Goal: Transaction & Acquisition: Purchase product/service

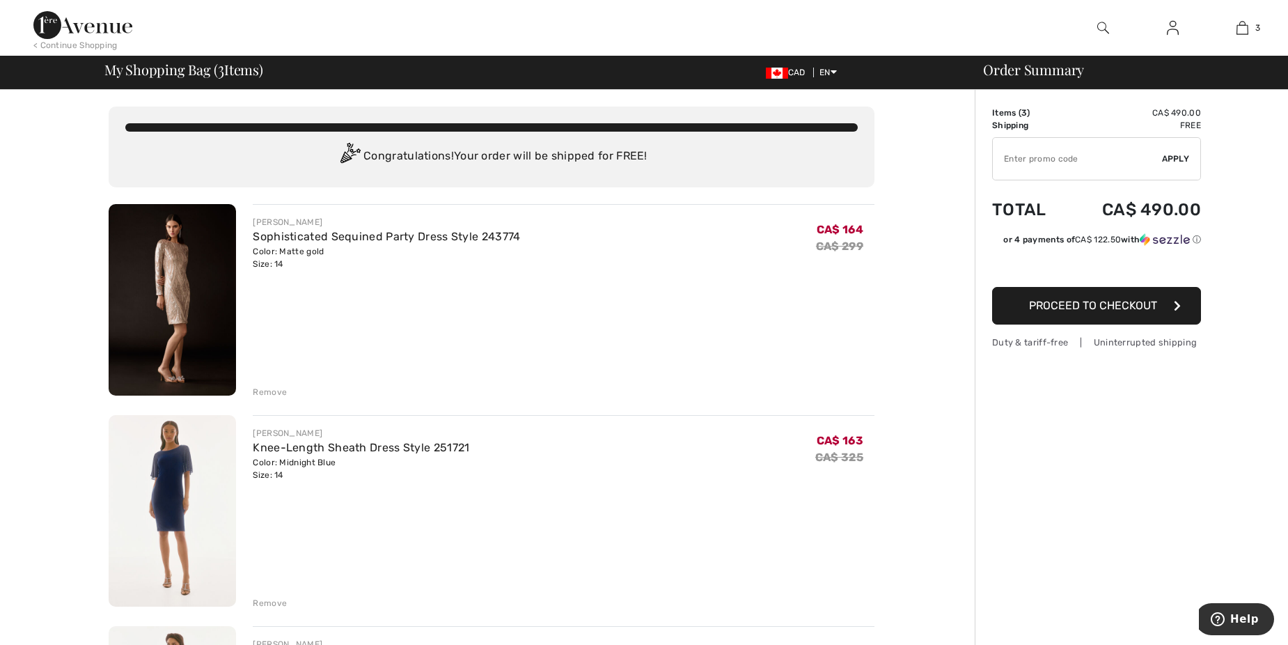
click at [209, 463] on img at bounding box center [172, 510] width 127 height 191
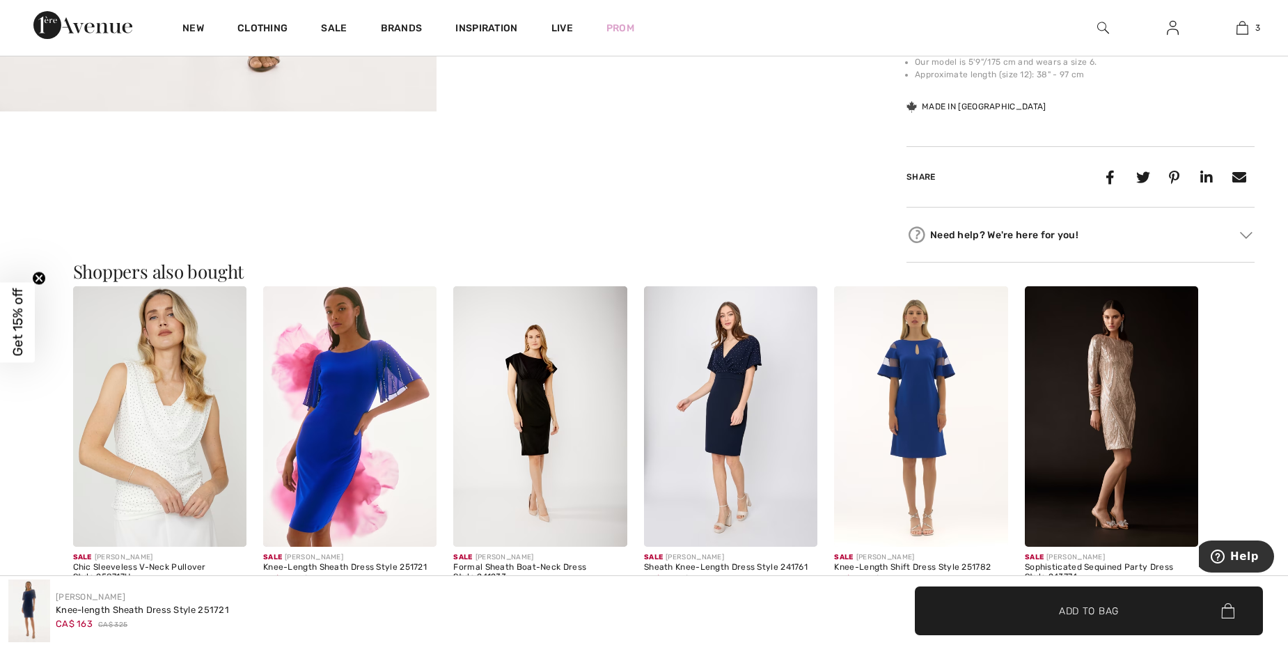
scroll to position [627, 0]
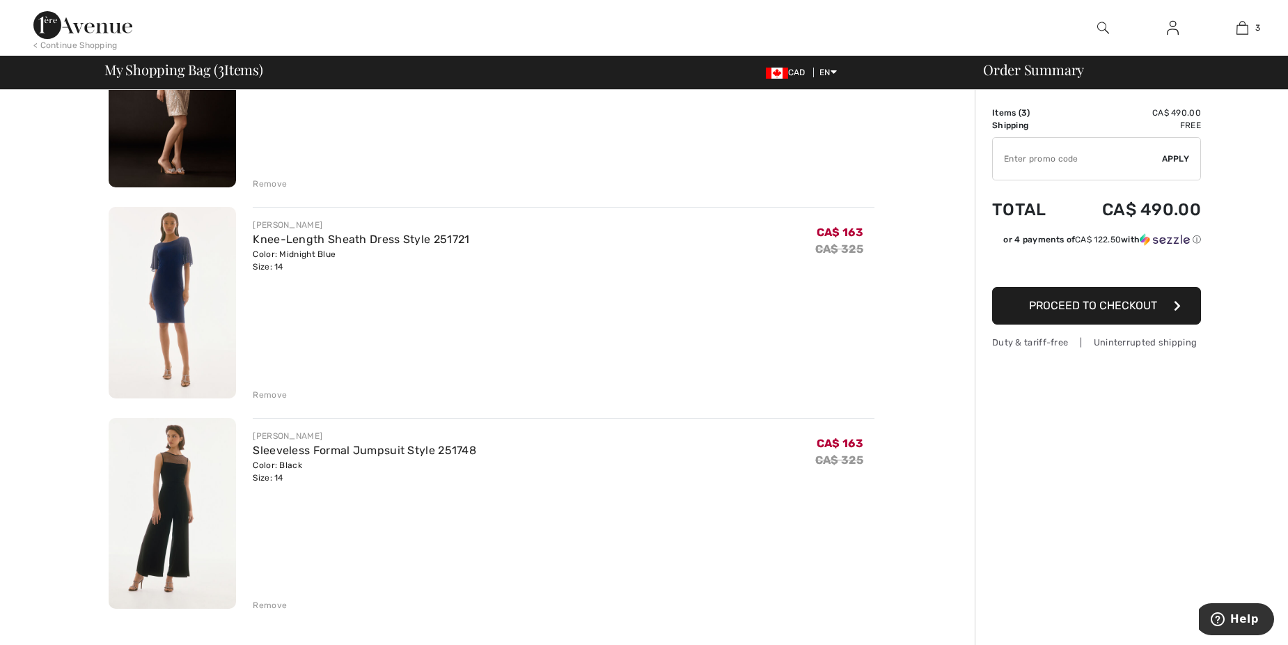
scroll to position [209, 0]
click at [278, 390] on div "Remove" at bounding box center [270, 394] width 34 height 13
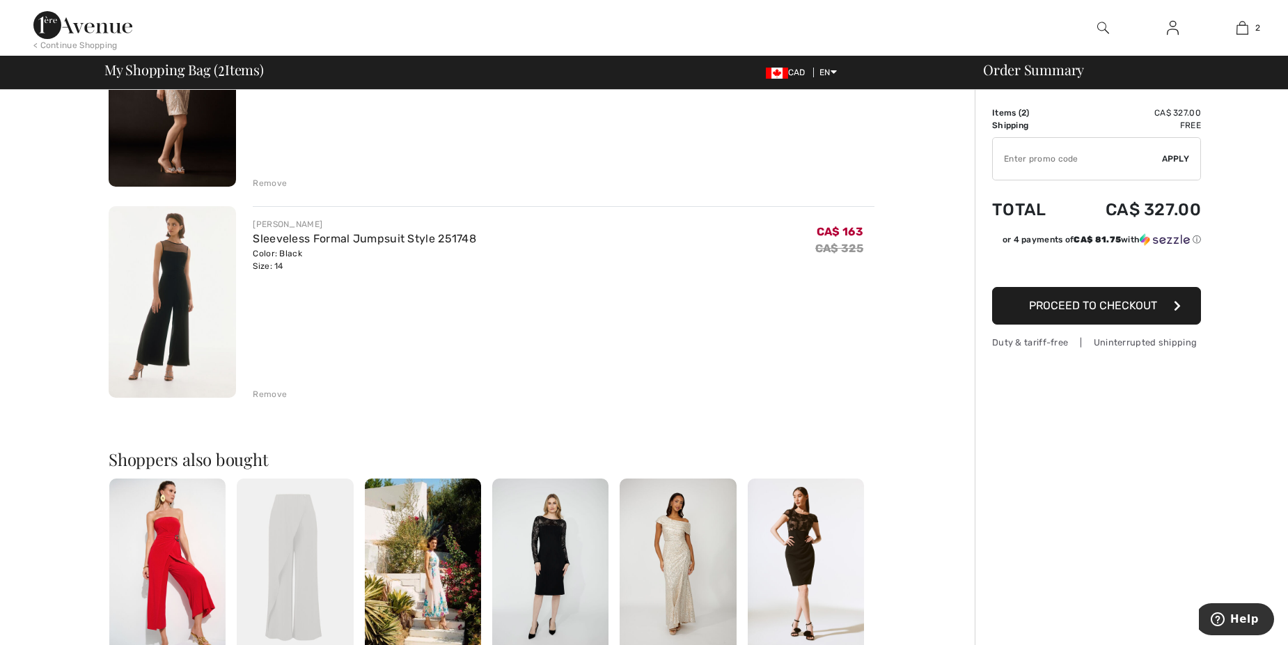
click at [160, 327] on img at bounding box center [172, 301] width 127 height 191
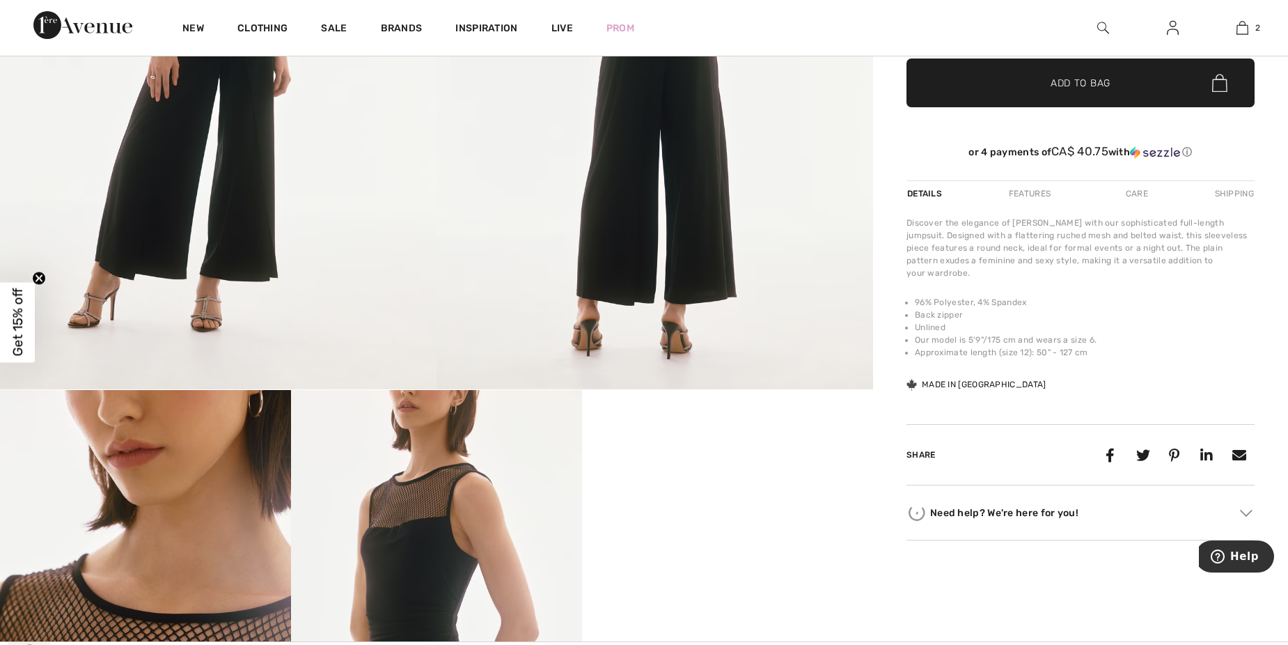
scroll to position [557, 0]
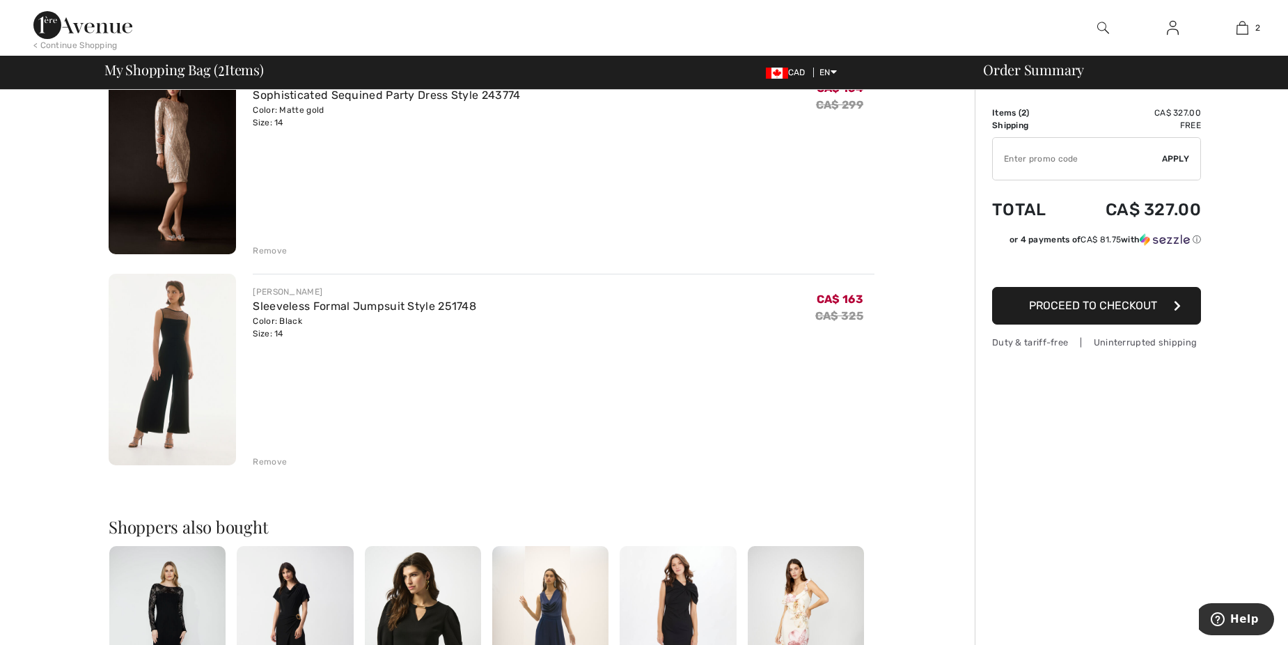
scroll to position [139, 0]
click at [266, 462] on div "Remove" at bounding box center [270, 464] width 34 height 13
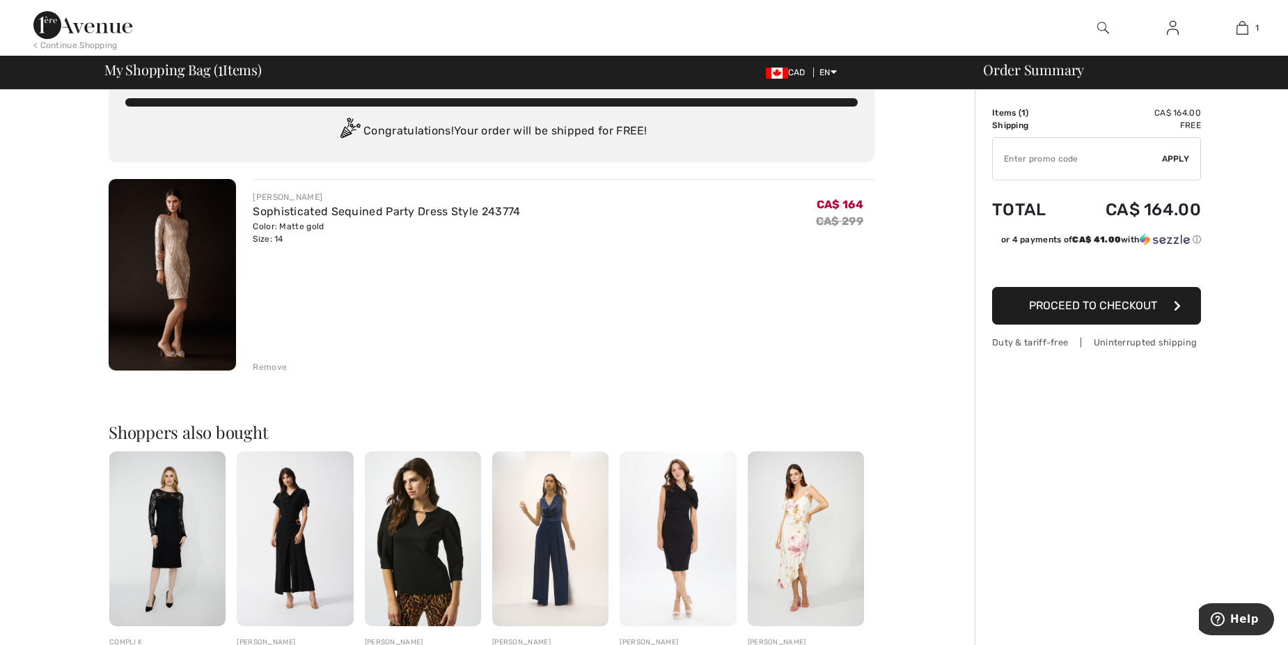
scroll to position [0, 0]
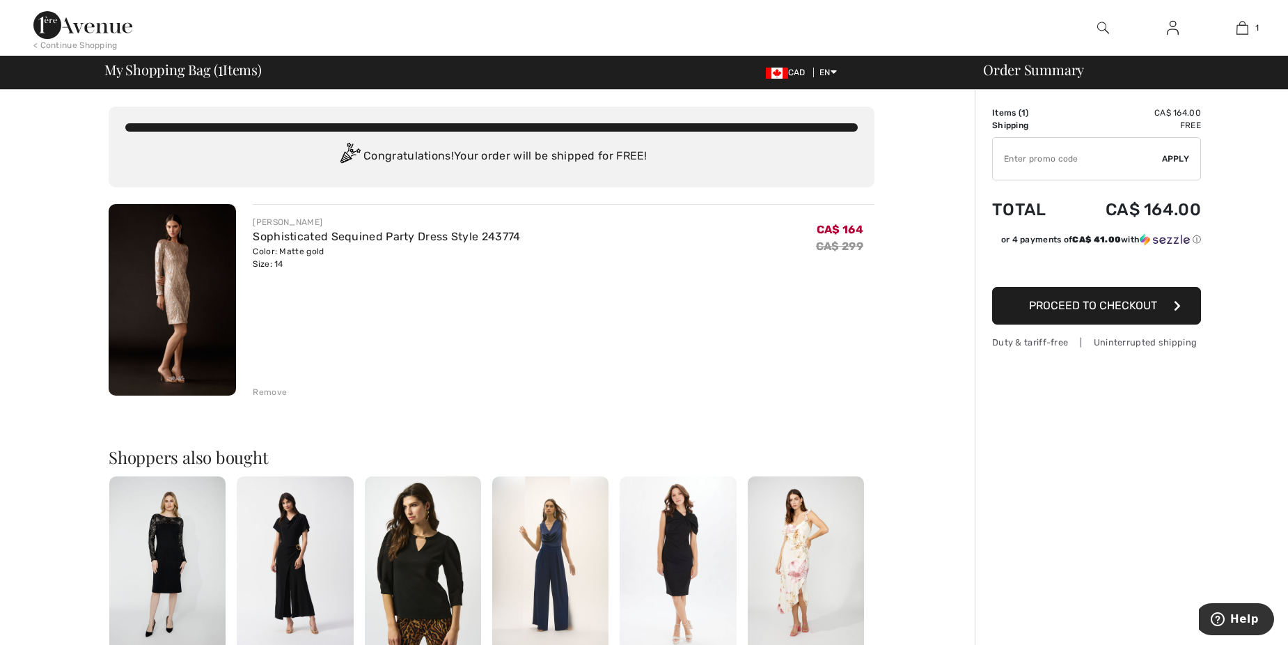
click at [1082, 304] on span "Proceed to Checkout" at bounding box center [1093, 305] width 128 height 13
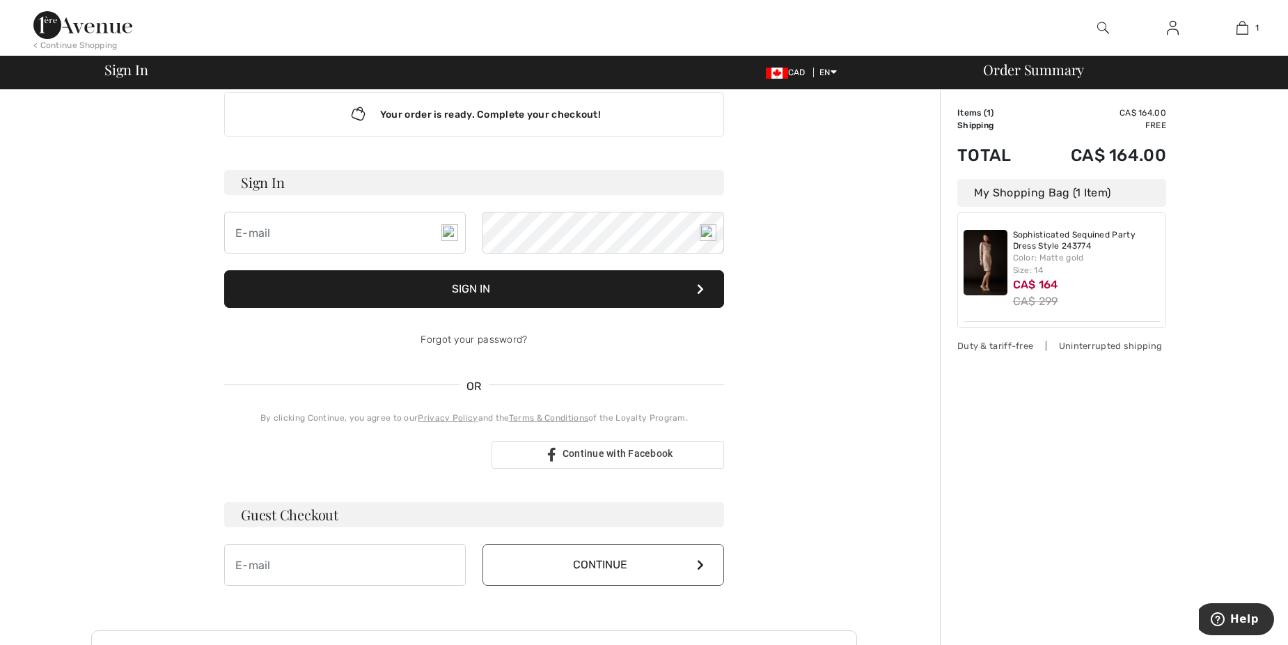
scroll to position [70, 0]
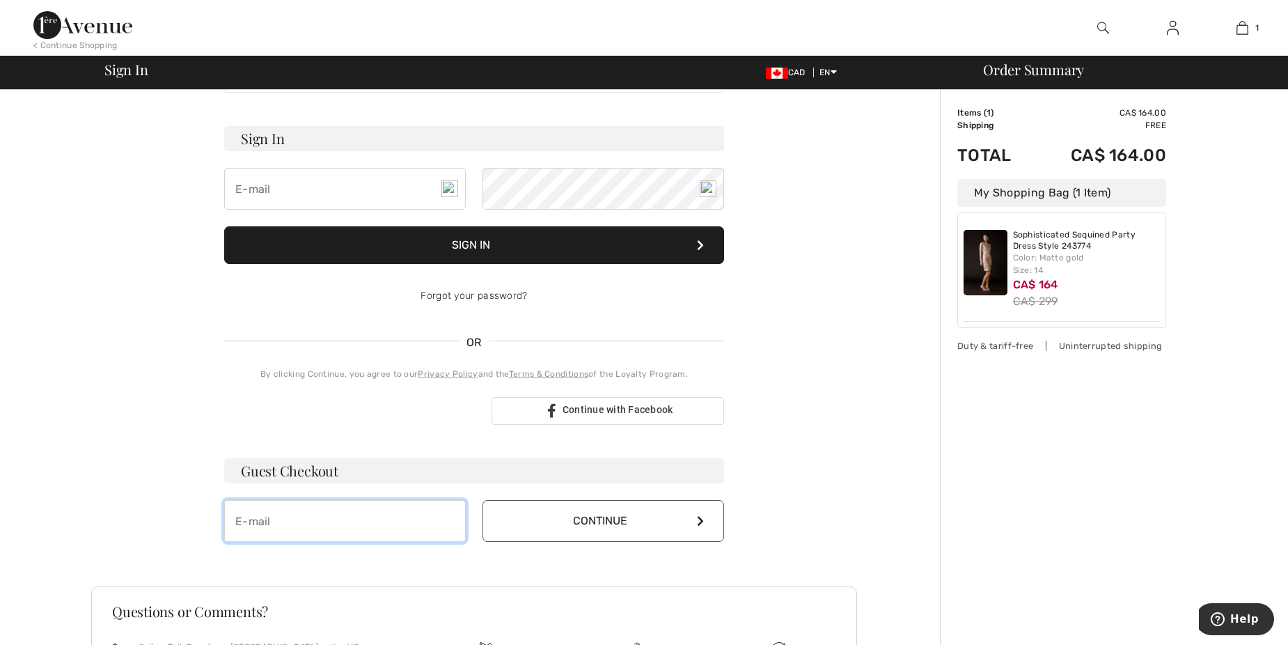
click at [287, 535] on input "email" at bounding box center [345, 521] width 242 height 42
type input "angelika_heck@hotmail.com"
click at [604, 524] on button "Continue" at bounding box center [604, 521] width 242 height 42
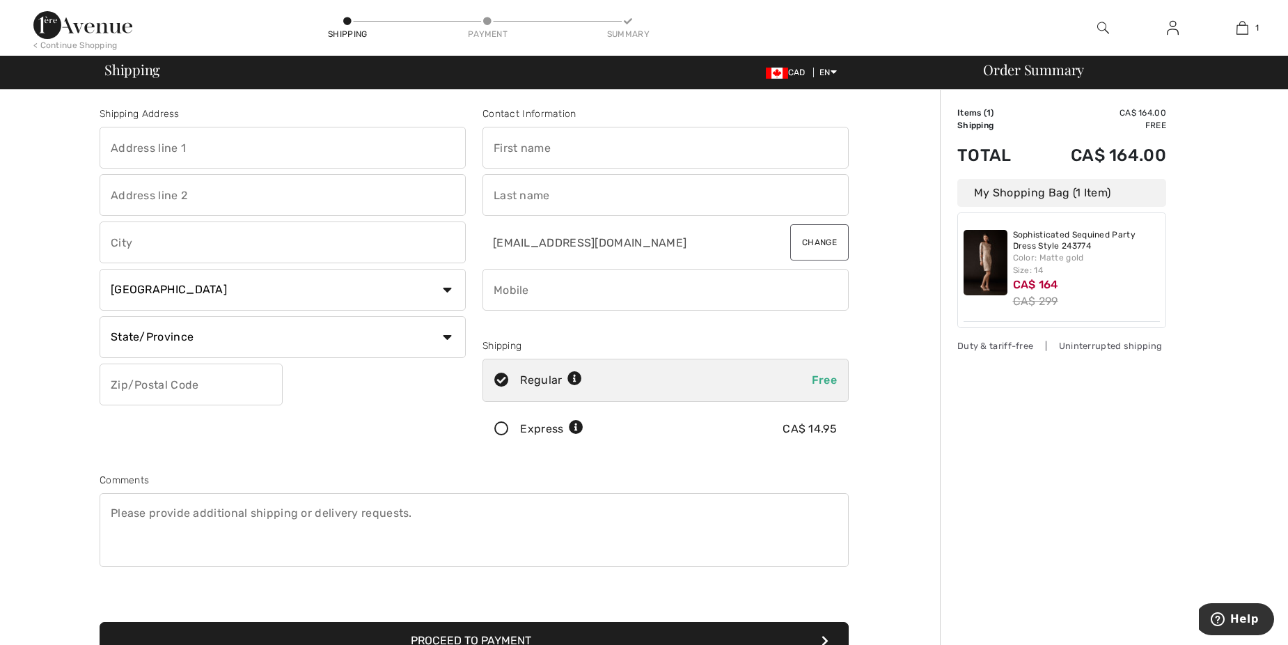
click at [129, 146] on input "text" at bounding box center [283, 148] width 366 height 42
type input "20 Woodcroft"
type input "Montreal, QC"
select select "QC"
type input "H9A1G6"
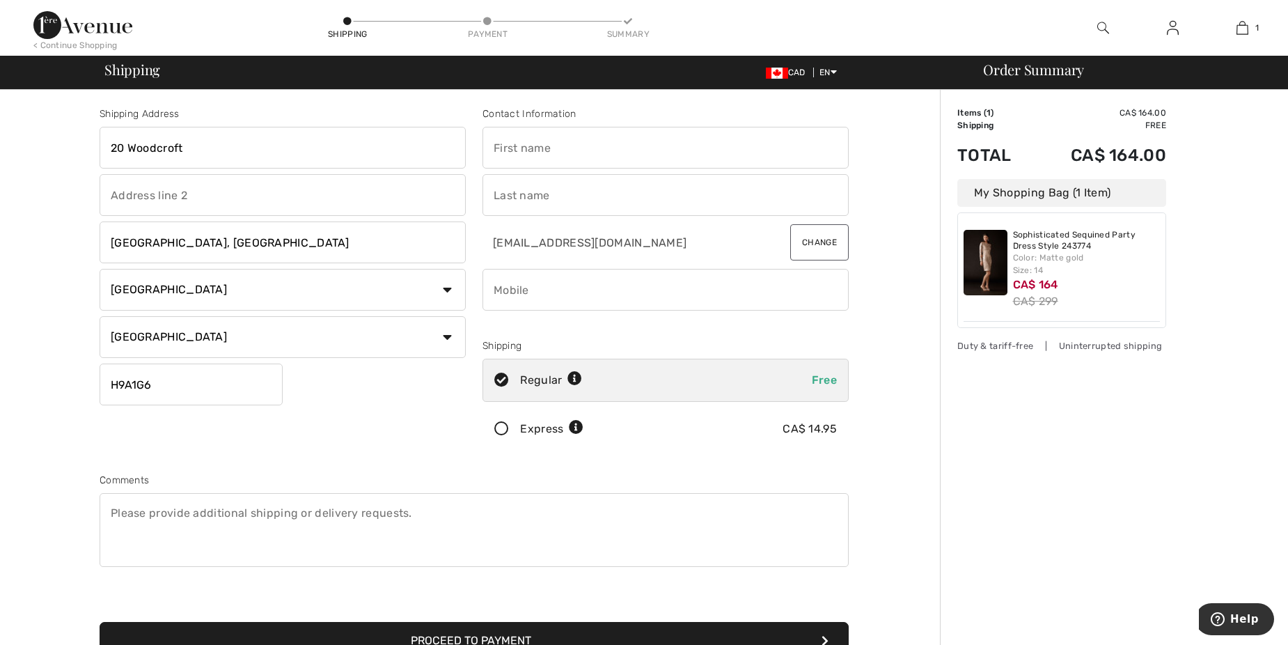
type input "Angelika"
type input "Heck"
type input "5148939257"
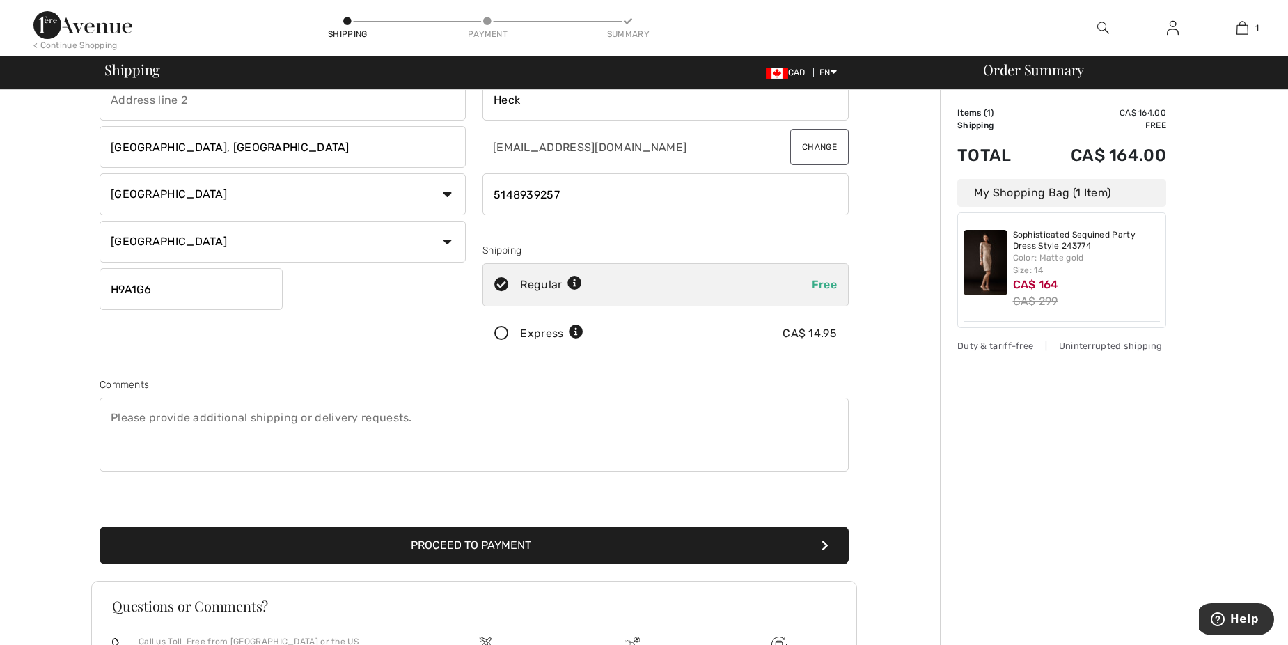
scroll to position [139, 0]
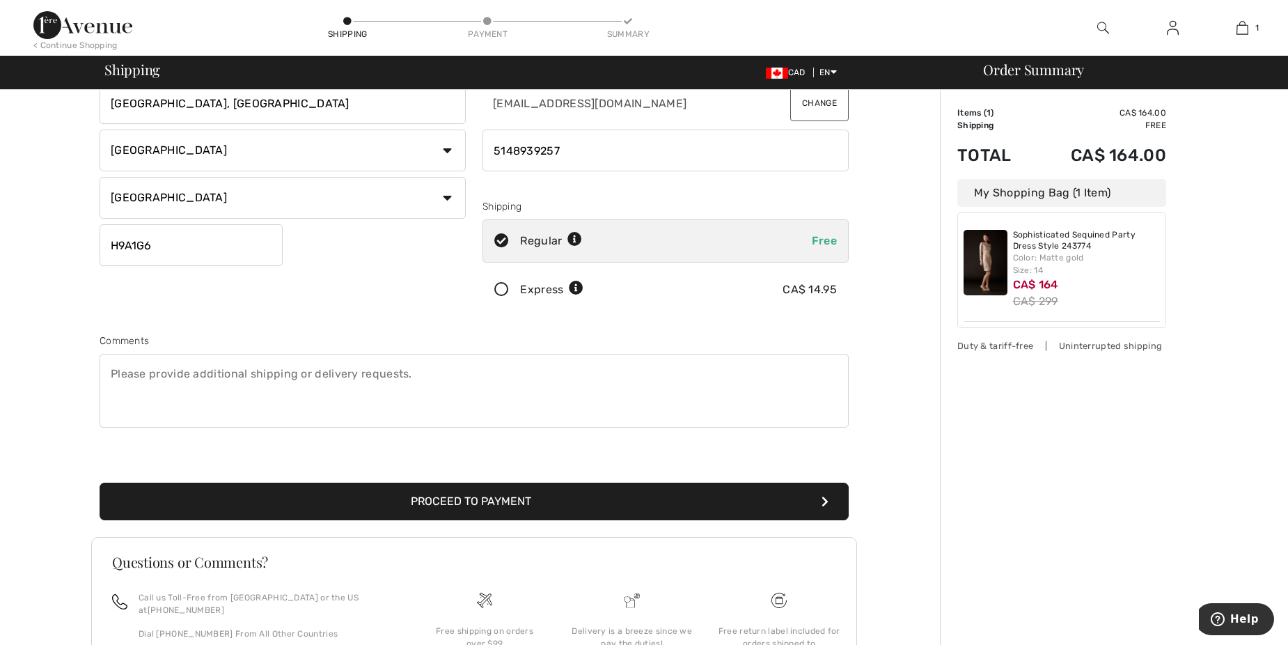
click at [463, 492] on button "Proceed to Payment" at bounding box center [474, 502] width 749 height 38
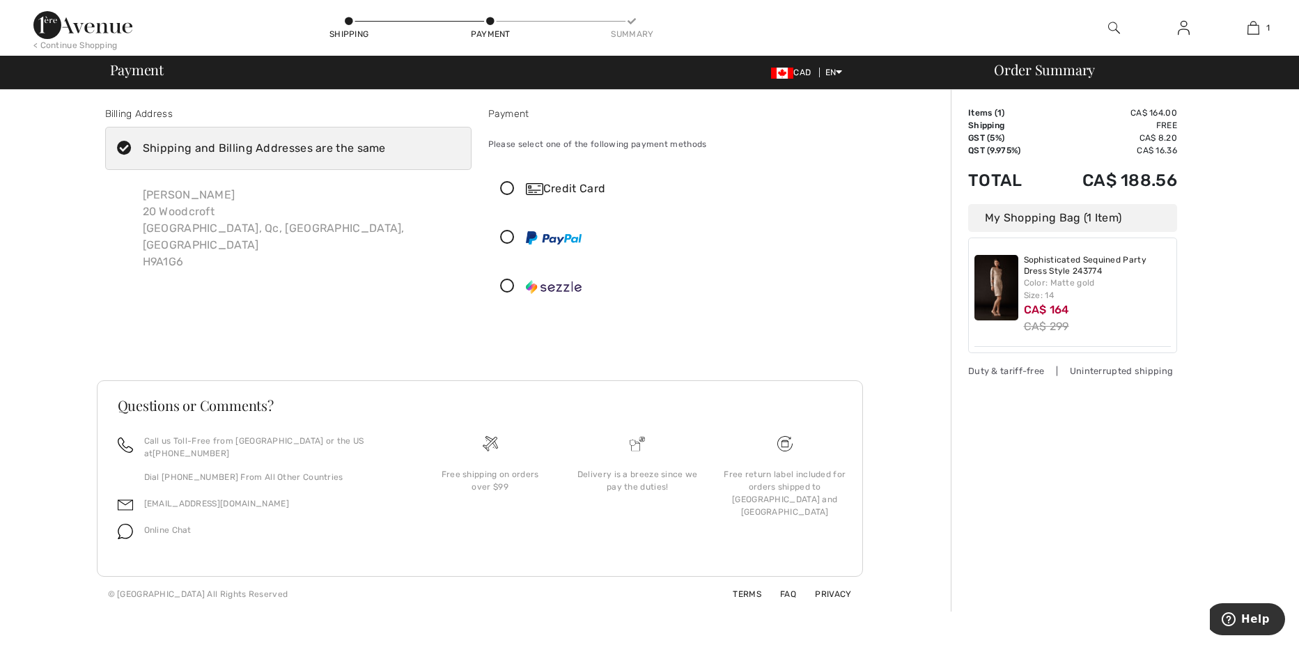
click at [533, 191] on img at bounding box center [534, 189] width 17 height 12
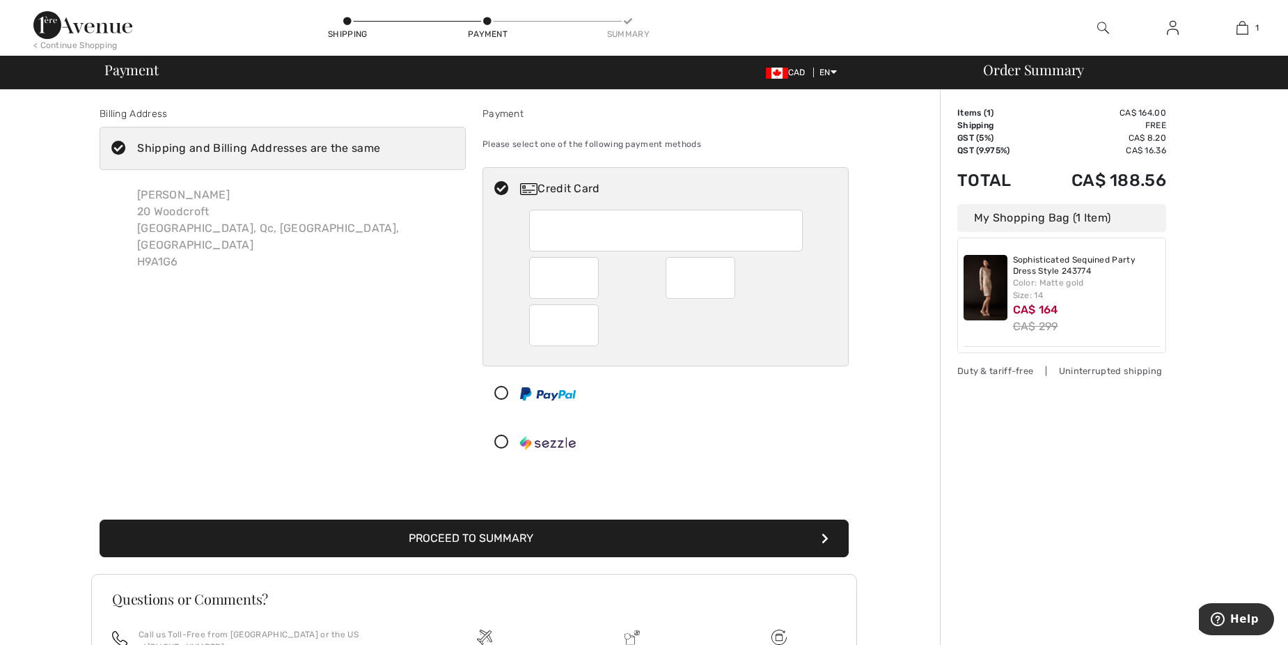
click at [492, 302] on div at bounding box center [665, 288] width 365 height 156
click at [592, 330] on div at bounding box center [564, 325] width 70 height 42
click at [846, 297] on div at bounding box center [665, 288] width 365 height 156
click at [547, 531] on button "Proceed to Summary" at bounding box center [474, 538] width 749 height 38
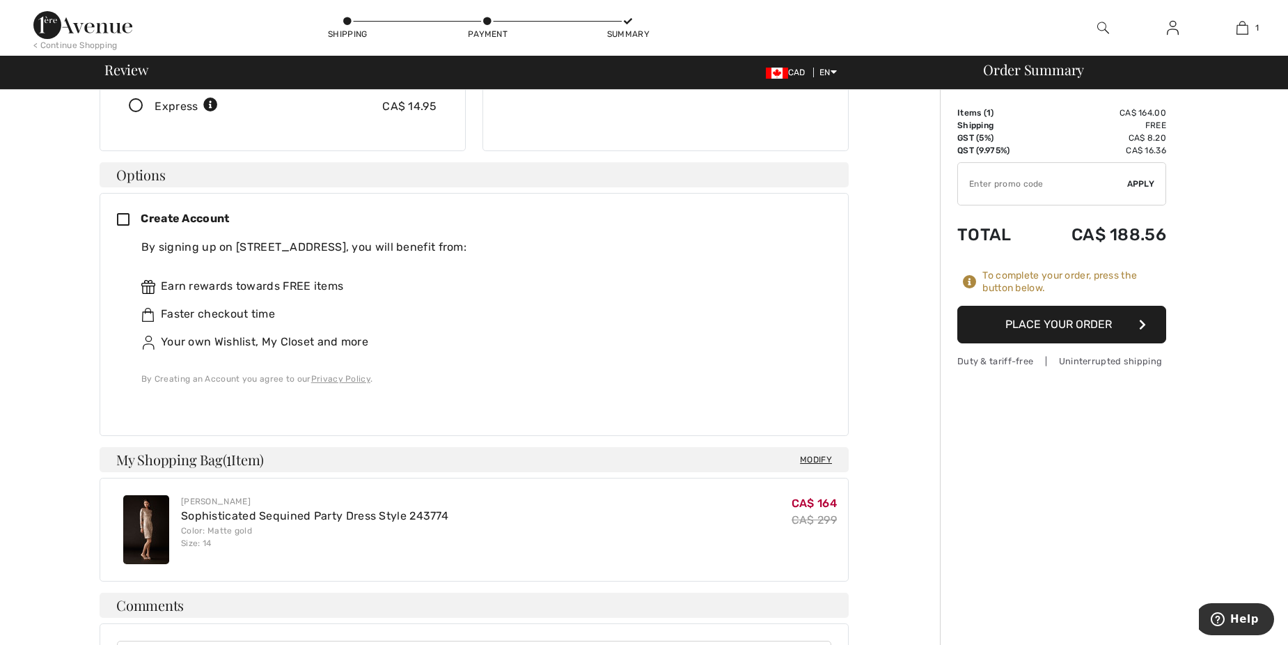
scroll to position [279, 0]
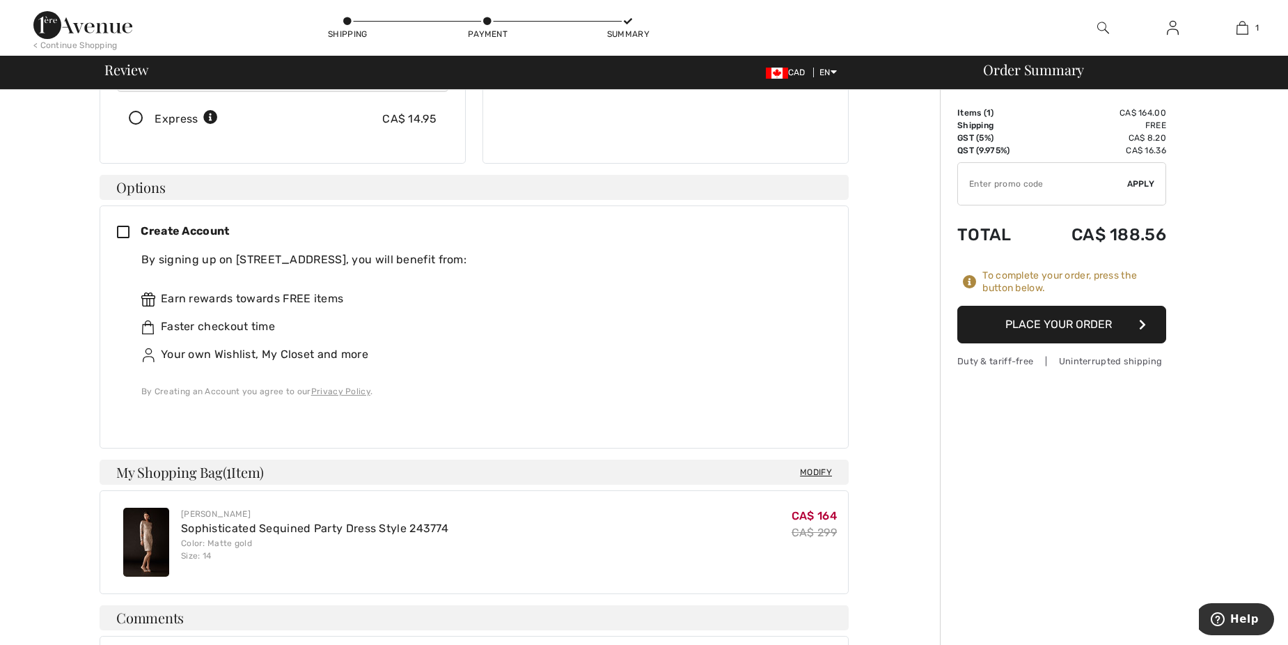
click at [120, 226] on icon at bounding box center [129, 233] width 24 height 15
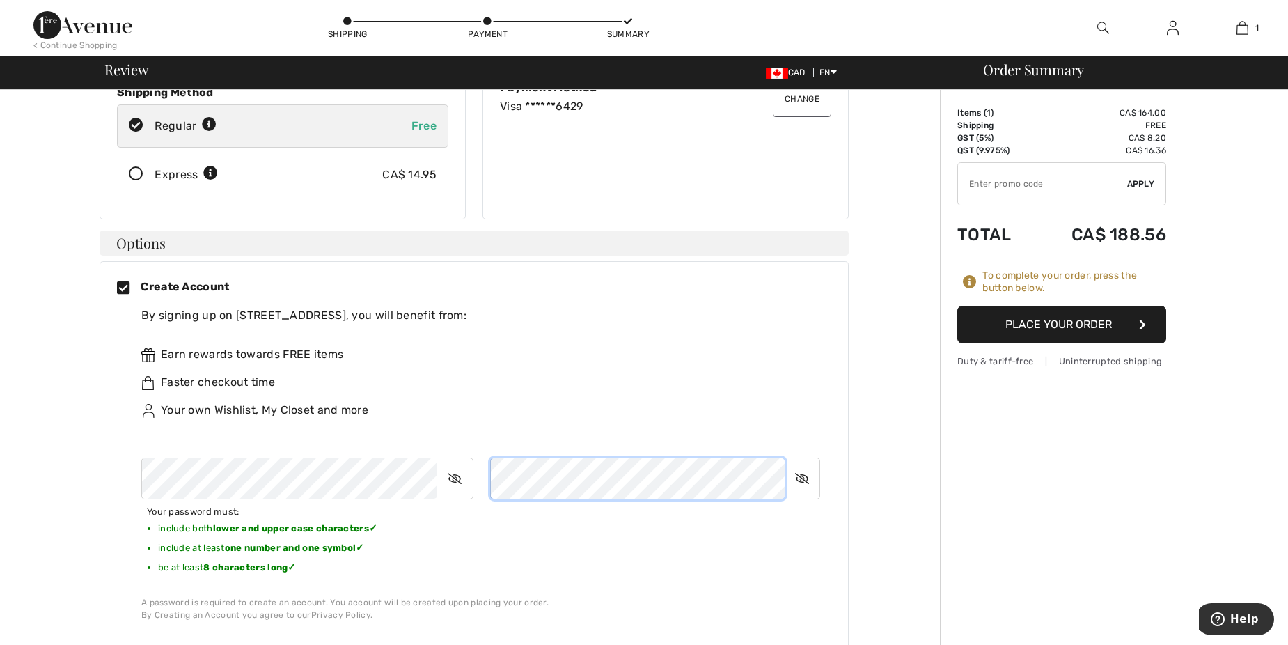
scroll to position [224, 0]
click at [450, 464] on icon at bounding box center [454, 477] width 35 height 32
click at [801, 461] on icon at bounding box center [802, 477] width 35 height 32
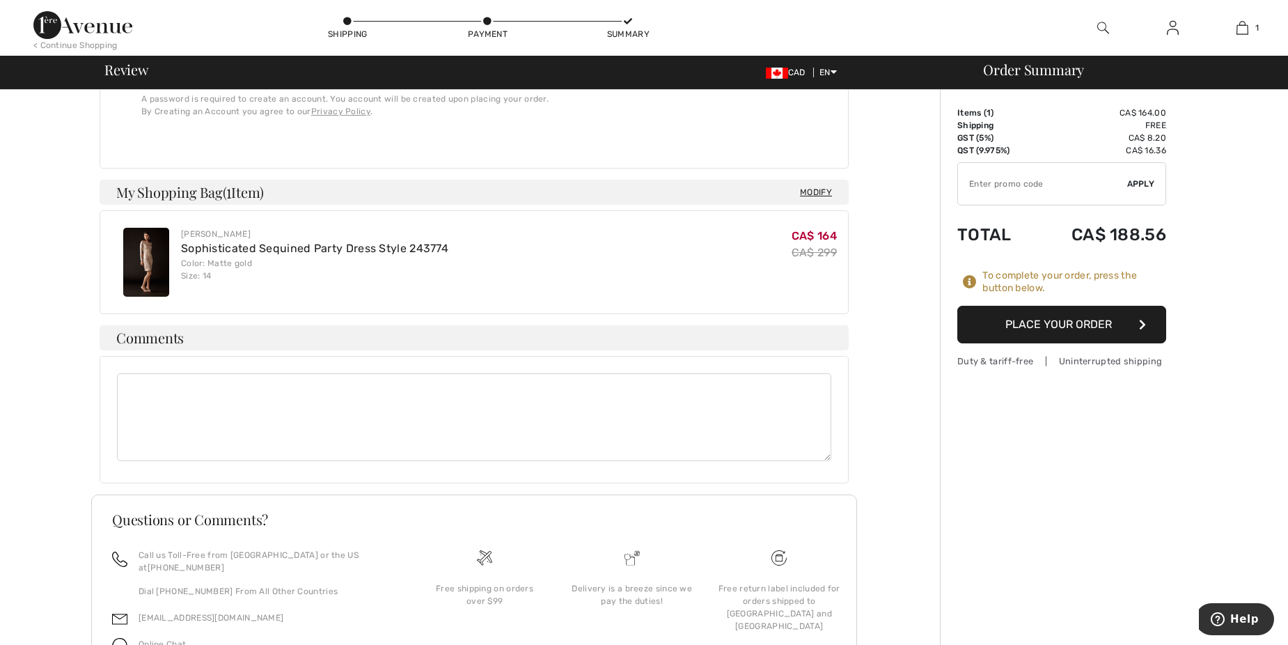
scroll to position [781, 0]
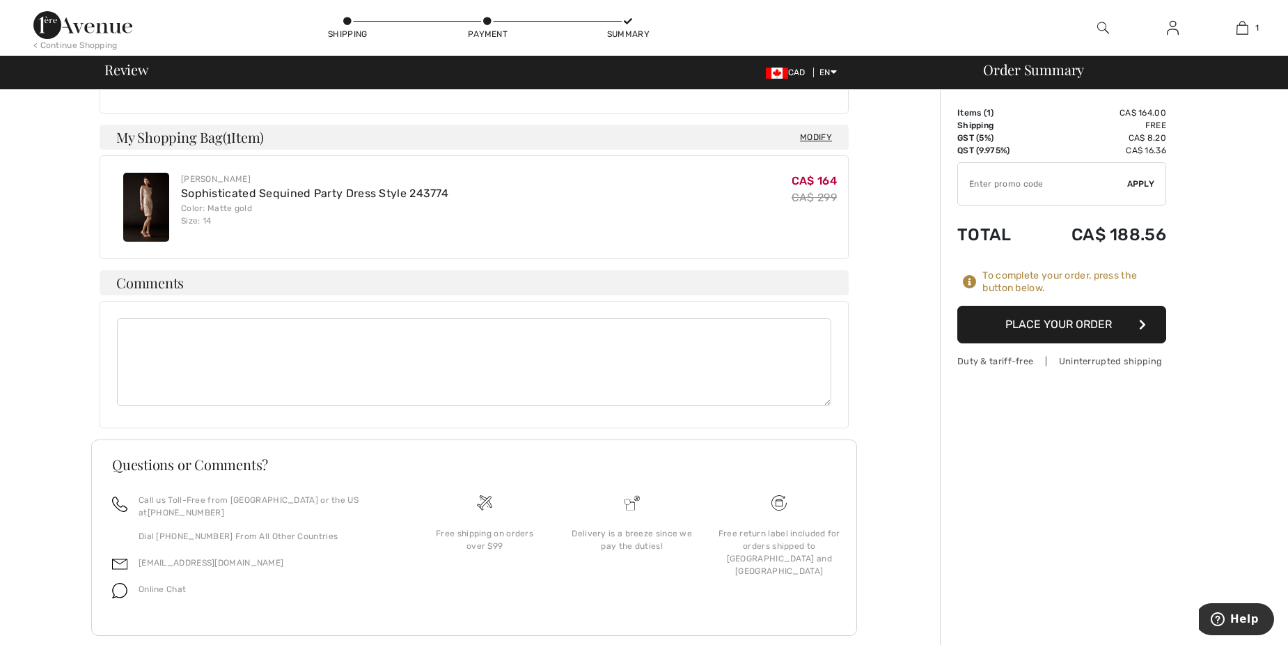
click at [1036, 325] on button "Place Your Order" at bounding box center [1061, 325] width 209 height 38
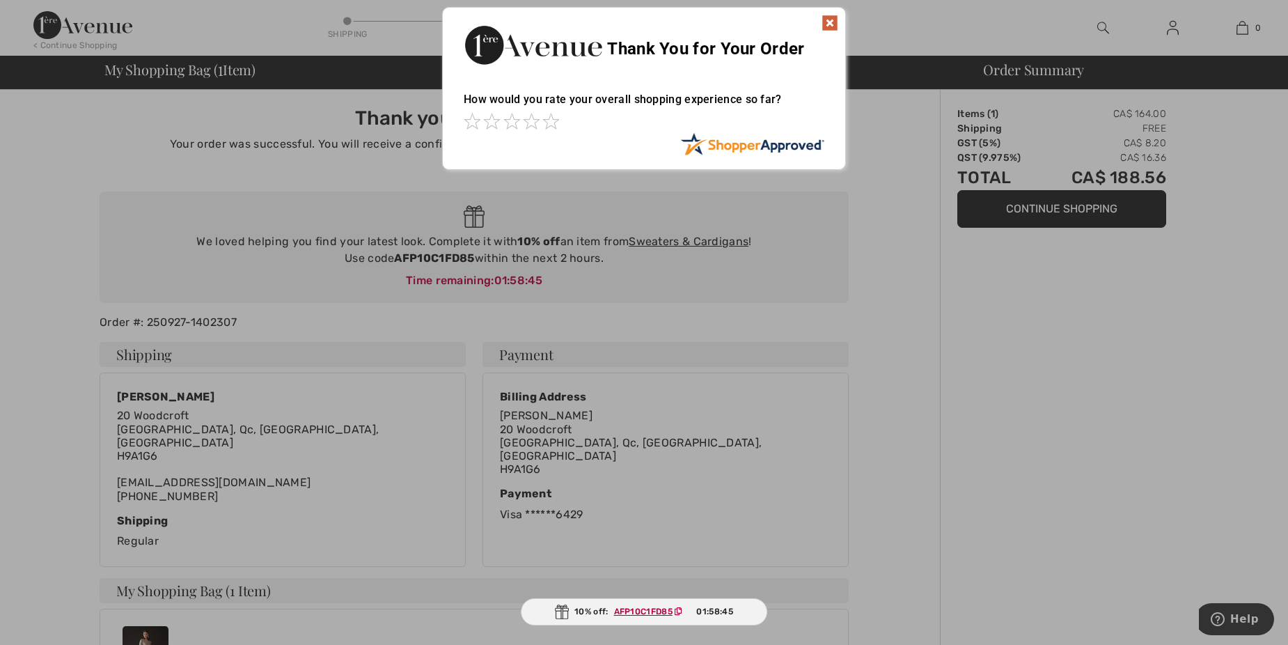
click at [827, 19] on img at bounding box center [830, 23] width 17 height 17
